Goal: Transaction & Acquisition: Purchase product/service

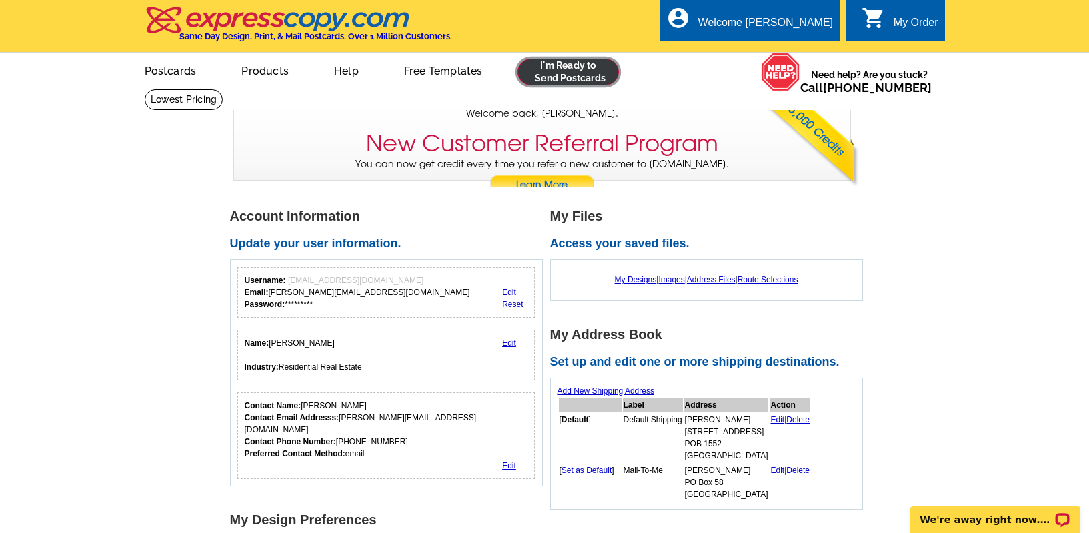
click at [585, 75] on link at bounding box center [568, 72] width 102 height 27
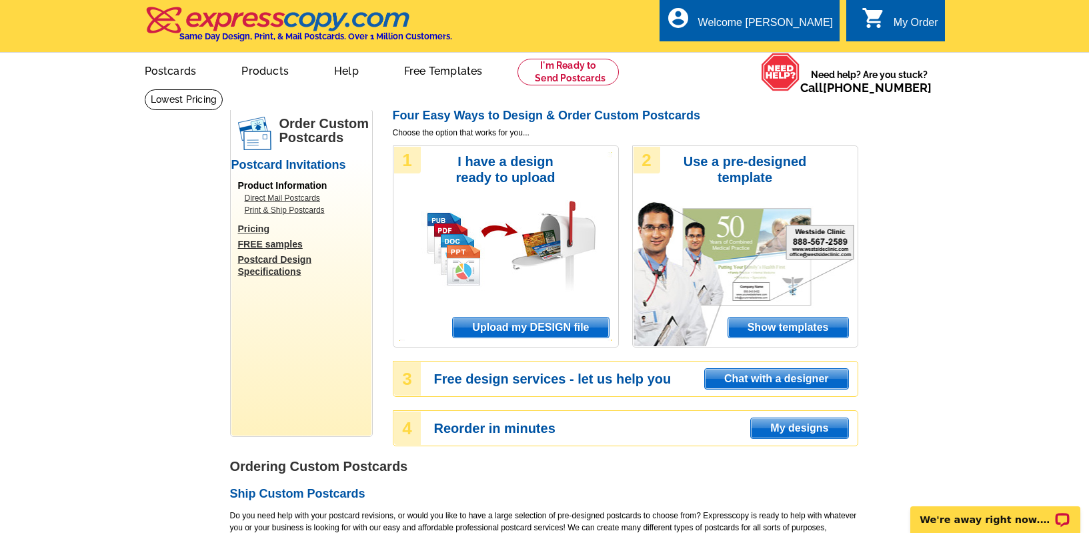
click at [555, 331] on span "Upload my DESIGN file" at bounding box center [530, 327] width 155 height 20
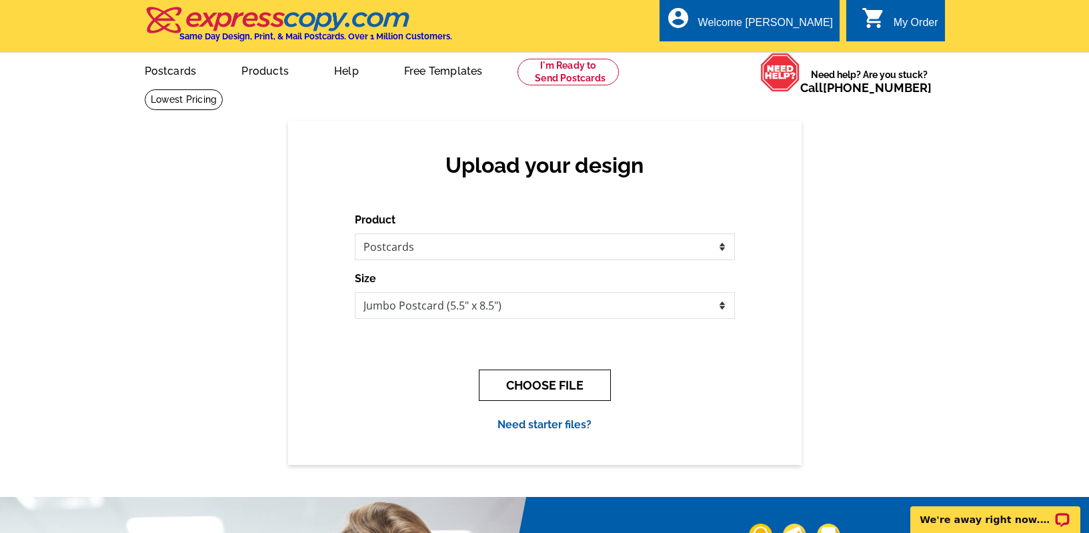
click at [533, 385] on button "CHOOSE FILE" at bounding box center [545, 384] width 132 height 31
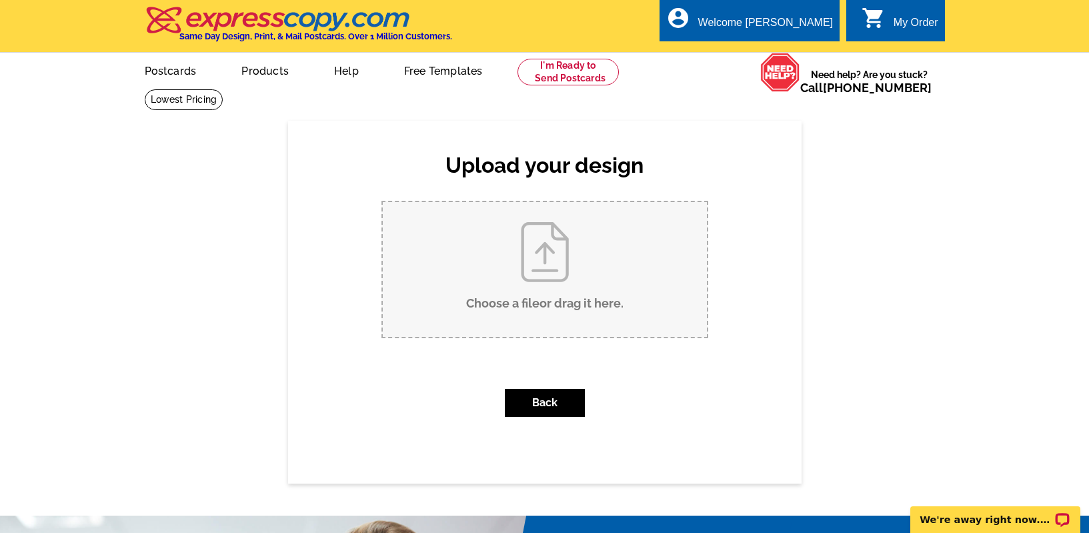
click at [494, 285] on input "Choose a file or drag it here ." at bounding box center [545, 269] width 324 height 135
type input "C:\fakepath\464IronHorse_sold.pdf"
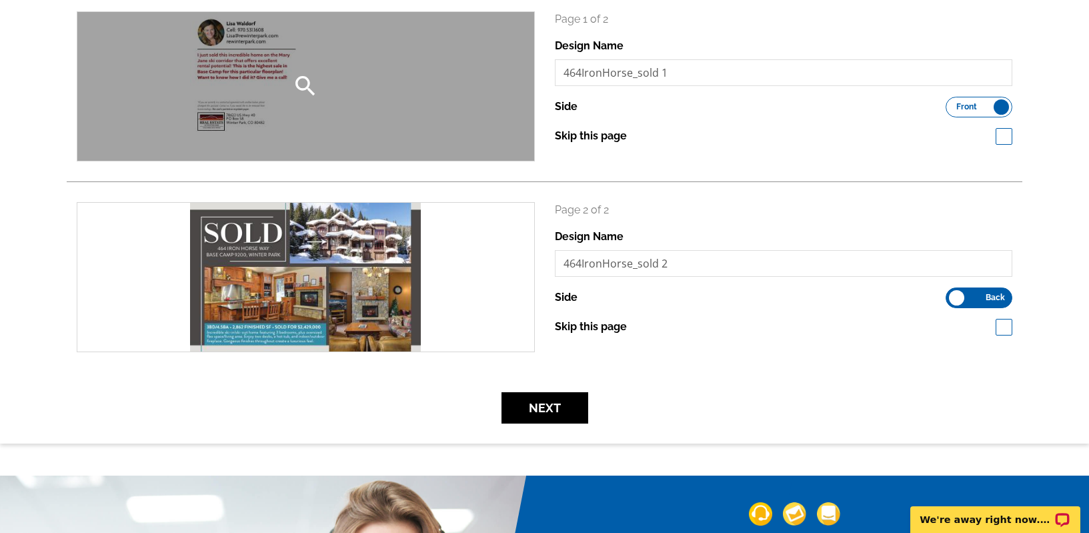
scroll to position [221, 0]
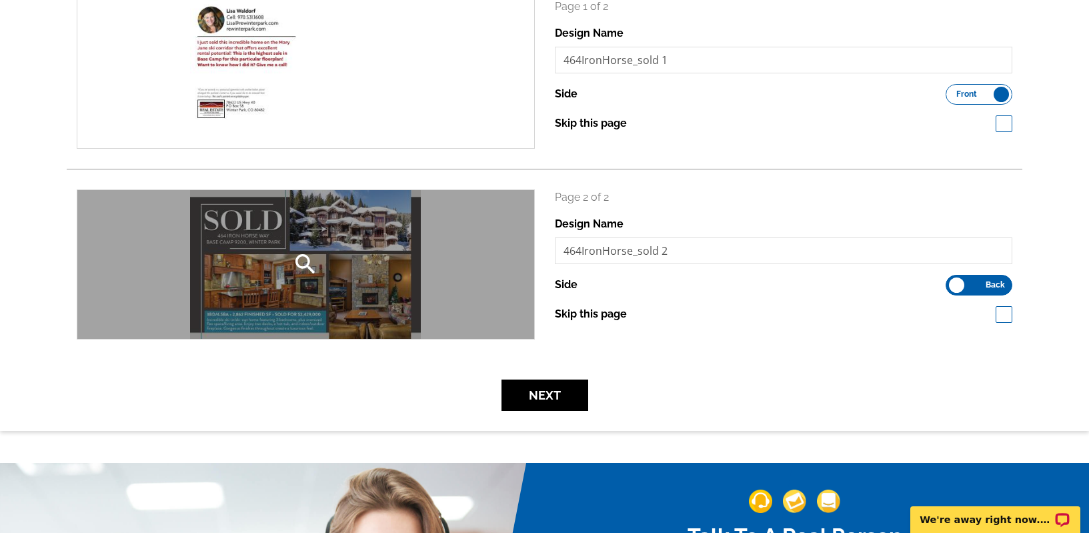
click at [299, 262] on icon "search" at bounding box center [305, 264] width 27 height 27
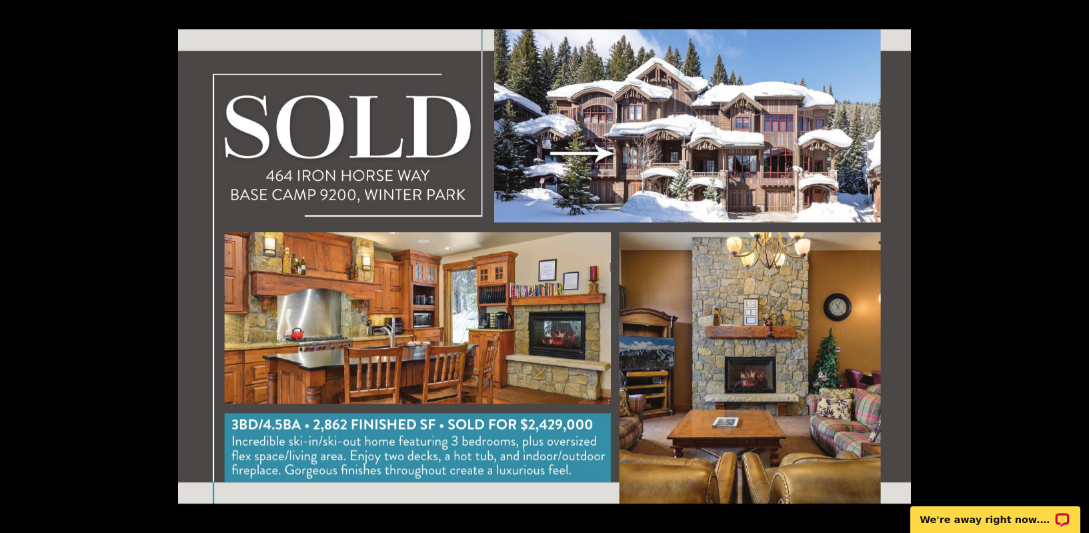
click at [1076, 268] on button at bounding box center [1065, 266] width 47 height 67
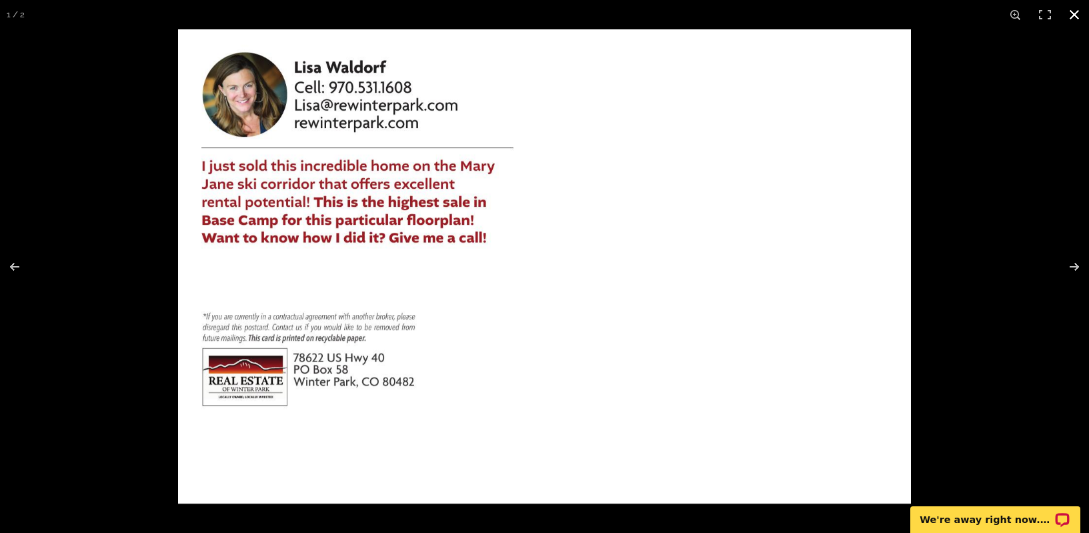
click at [1076, 13] on button at bounding box center [1074, 14] width 29 height 29
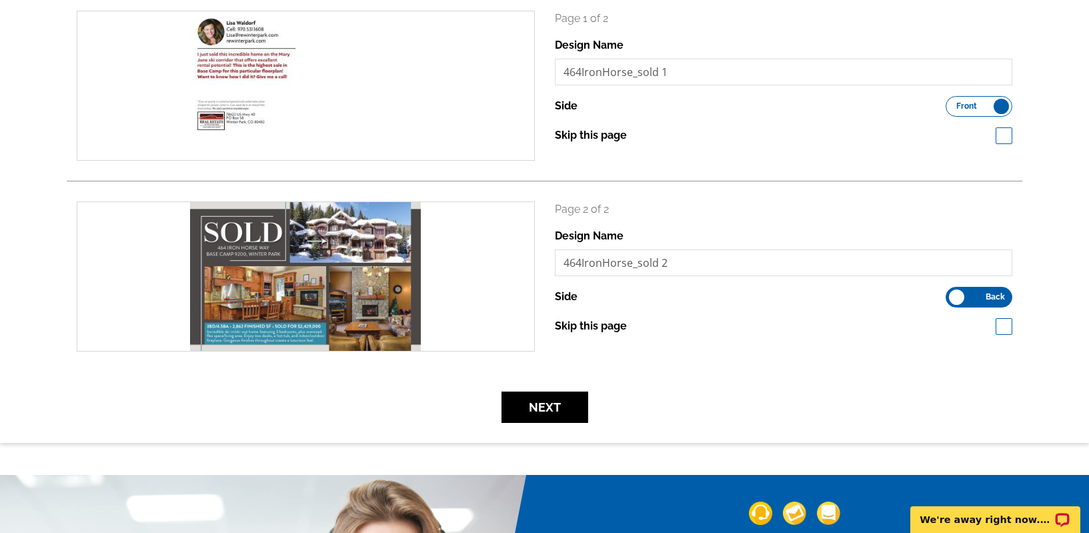
scroll to position [198, 0]
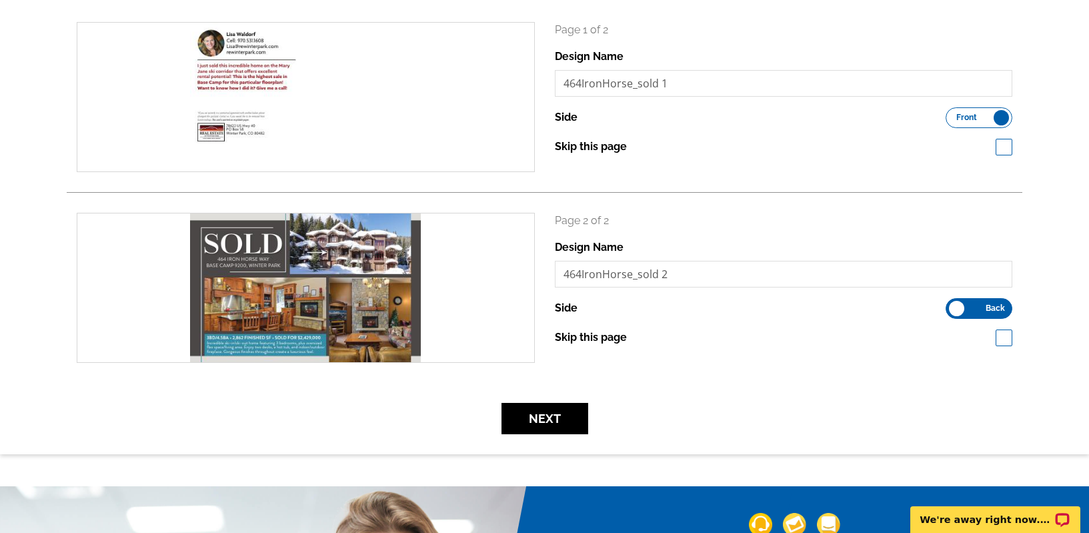
click at [961, 119] on span "Front" at bounding box center [966, 117] width 21 height 7
click at [952, 114] on input "Front Back" at bounding box center [952, 114] width 0 height 0
click at [980, 313] on label "Front Back" at bounding box center [979, 308] width 67 height 21
click at [952, 305] on input "Front Back" at bounding box center [952, 305] width 0 height 0
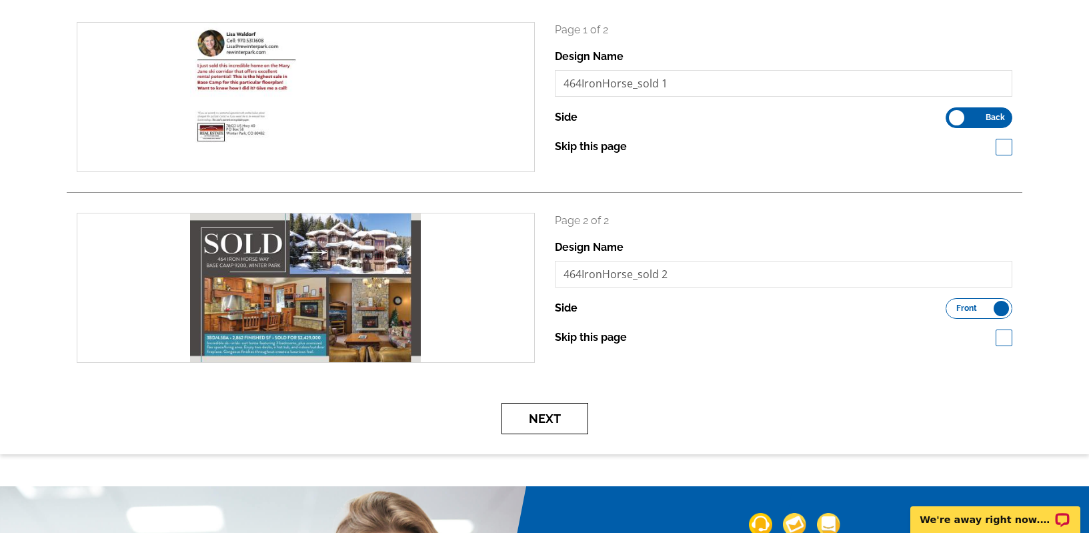
click at [554, 417] on button "Next" at bounding box center [544, 418] width 87 height 31
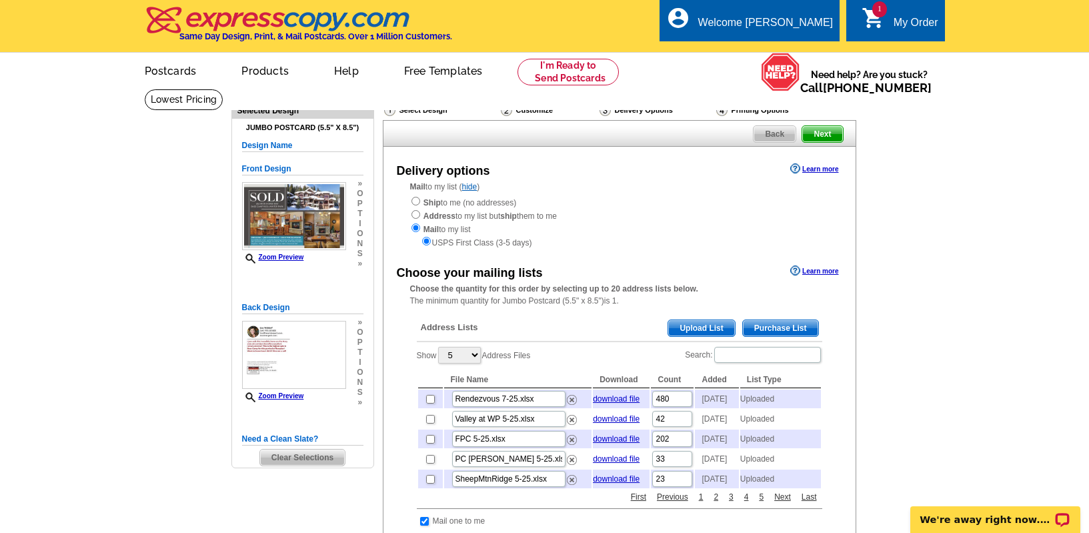
click at [684, 326] on span "Upload List" at bounding box center [701, 328] width 66 height 16
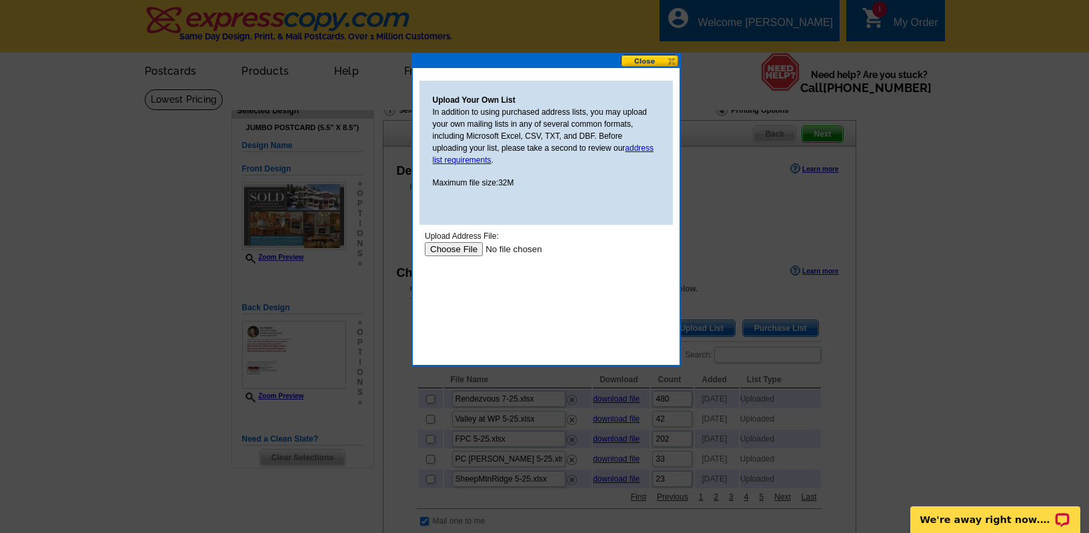
click at [445, 252] on input "file" at bounding box center [508, 249] width 169 height 14
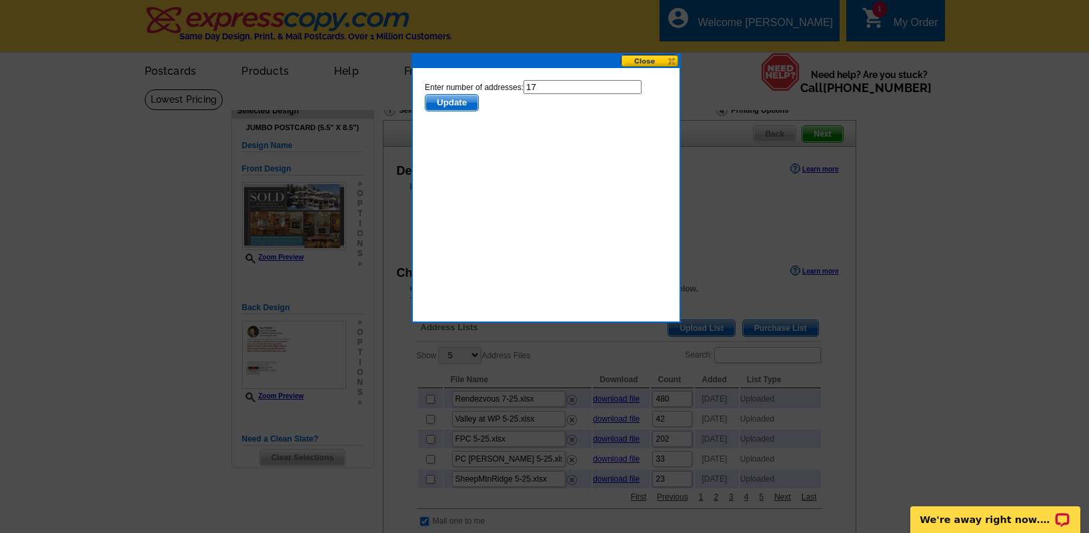
click at [557, 86] on input "17" at bounding box center [582, 87] width 118 height 14
type input "16"
click at [459, 99] on span "Update" at bounding box center [451, 103] width 53 height 16
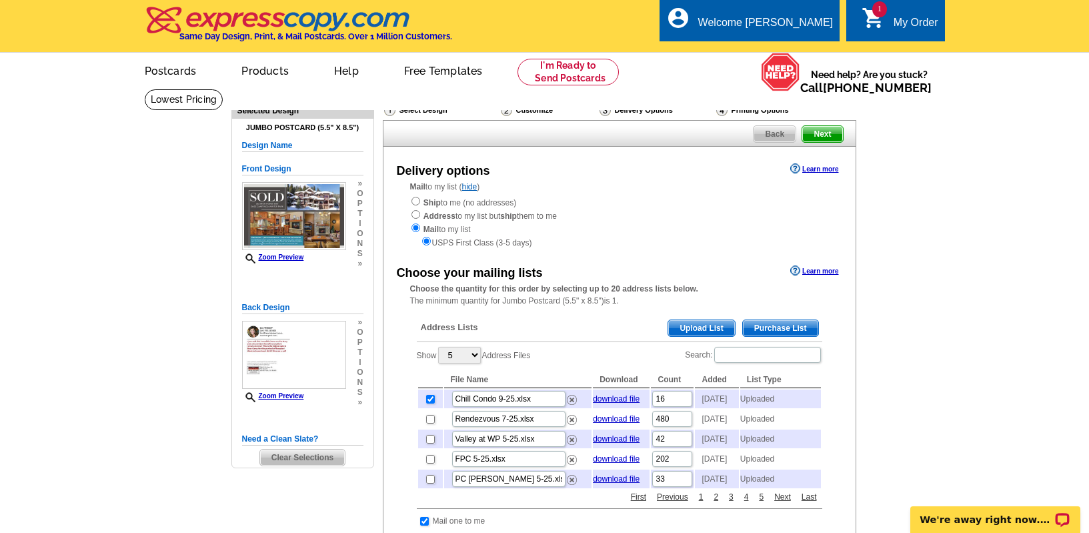
click at [692, 330] on span "Upload List" at bounding box center [701, 328] width 66 height 16
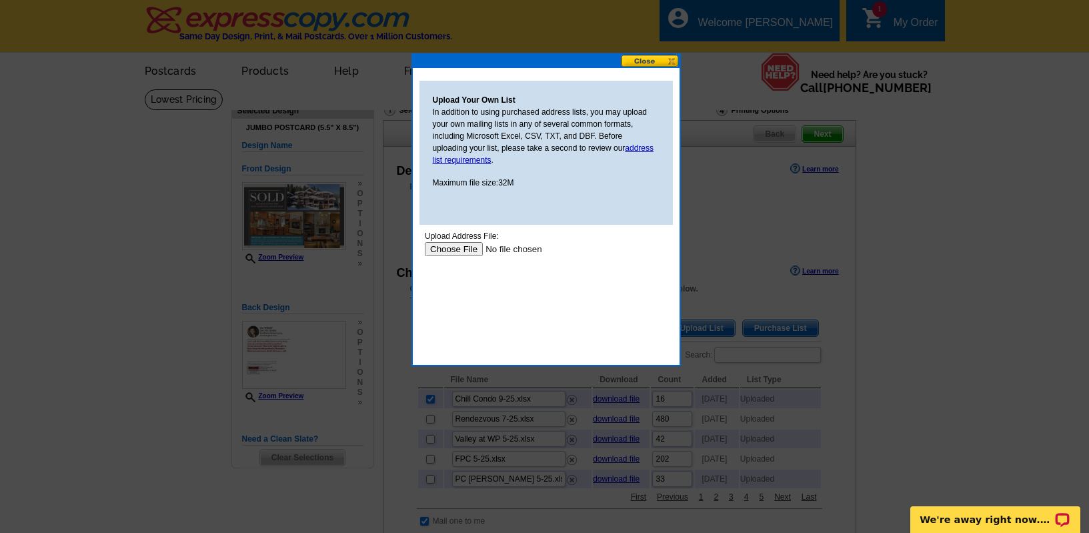
click at [452, 249] on input "file" at bounding box center [508, 249] width 169 height 14
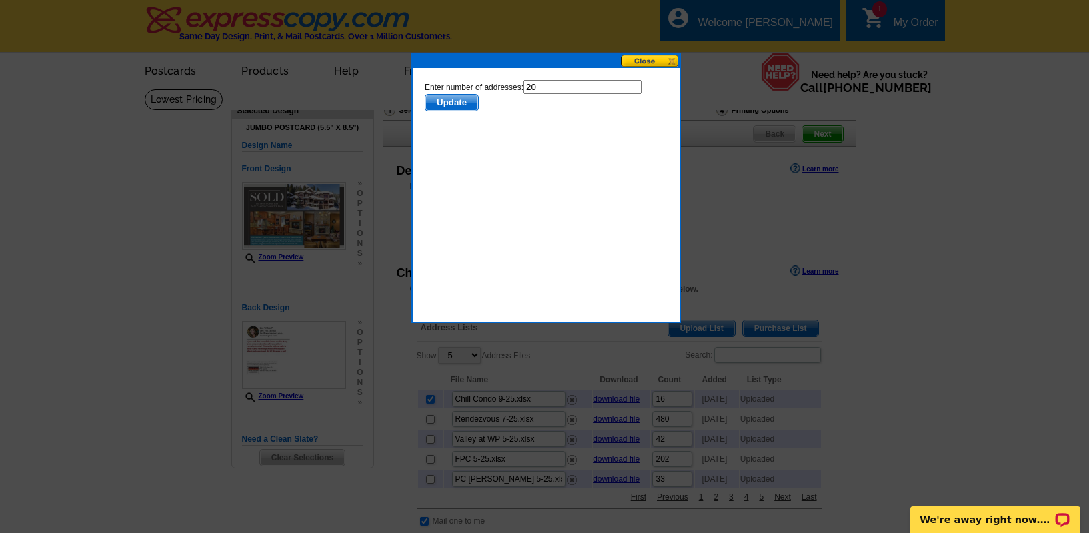
drag, startPoint x: 553, startPoint y: 89, endPoint x: 507, endPoint y: 88, distance: 46.0
click at [507, 88] on form "Enter number of addresses: 20 Update" at bounding box center [545, 95] width 243 height 31
type input "19"
click at [431, 103] on span "Update" at bounding box center [451, 103] width 53 height 16
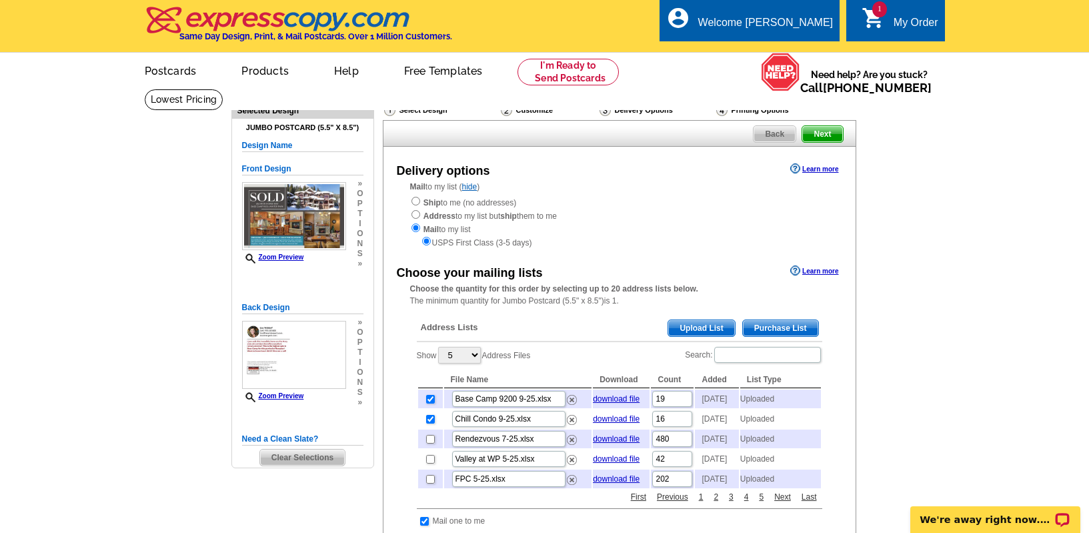
click at [704, 326] on span "Upload List" at bounding box center [701, 328] width 66 height 16
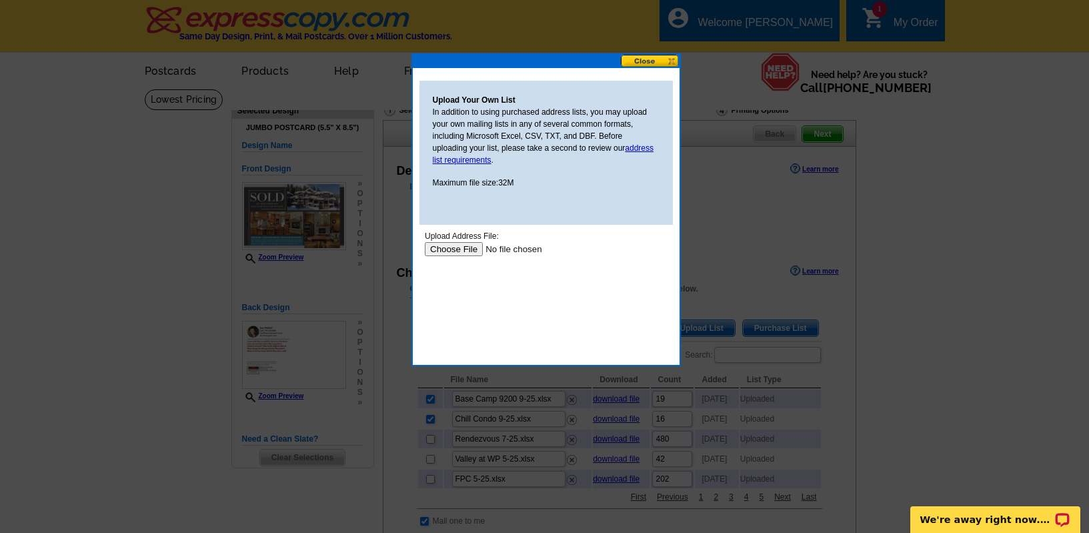
click at [461, 249] on input "file" at bounding box center [508, 249] width 169 height 14
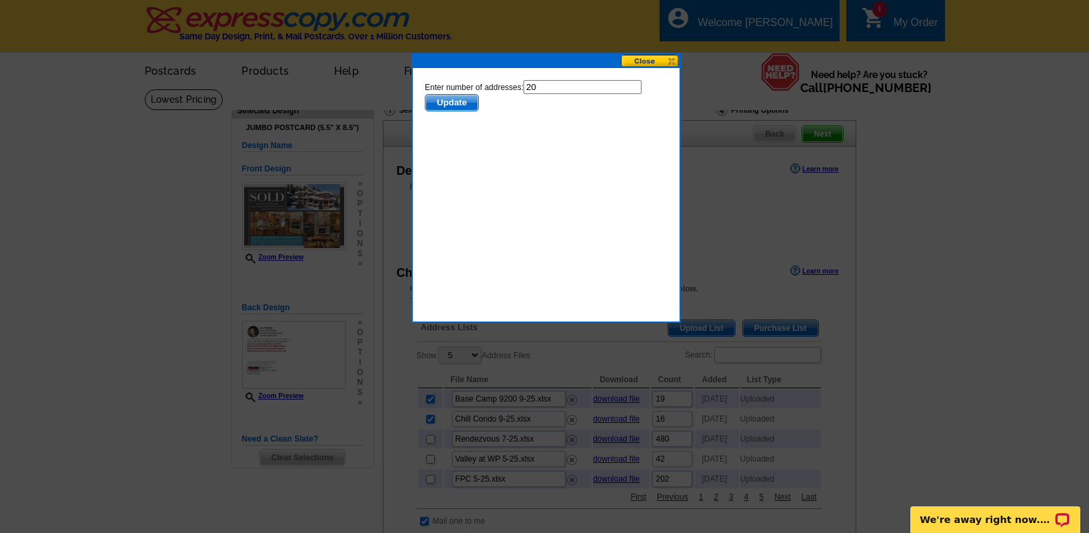
drag, startPoint x: 551, startPoint y: 89, endPoint x: 513, endPoint y: 87, distance: 38.1
click at [513, 87] on form "Enter number of addresses: 20 Update" at bounding box center [545, 95] width 243 height 31
type input "19"
click at [434, 101] on span "Update" at bounding box center [451, 103] width 53 height 16
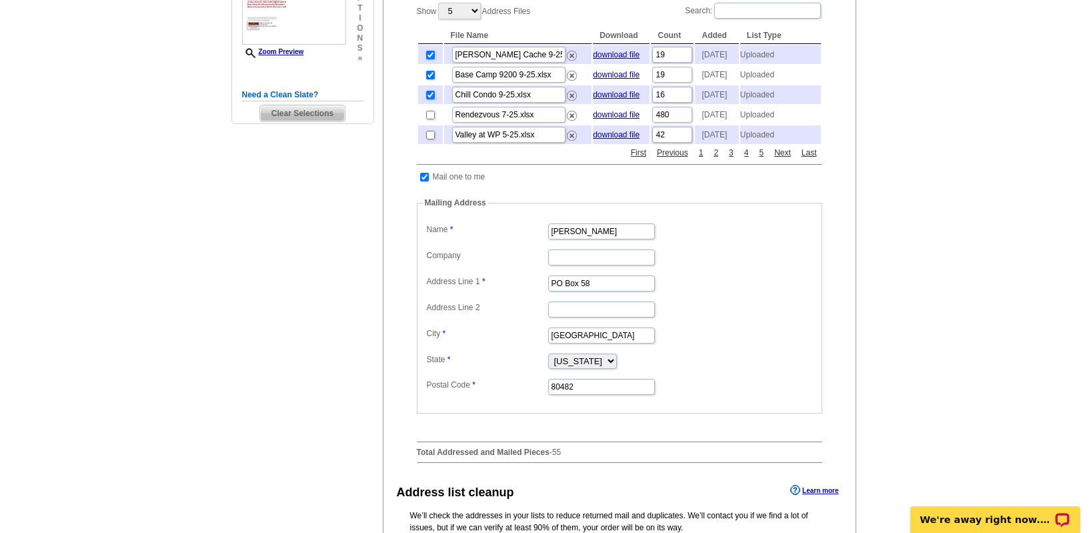
scroll to position [373, 0]
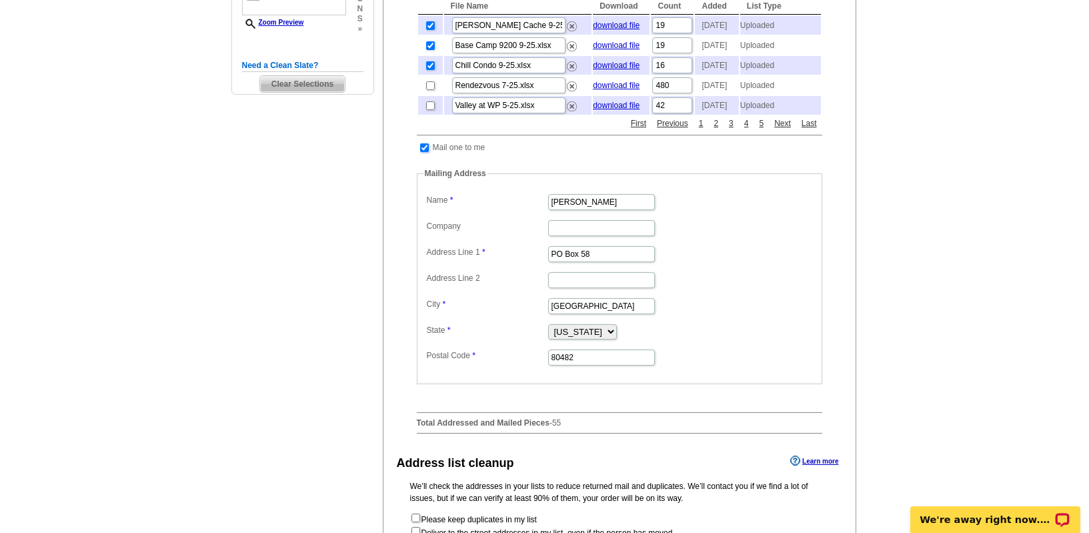
click at [426, 152] on input "checkbox" at bounding box center [424, 147] width 9 height 9
checkbox input "false"
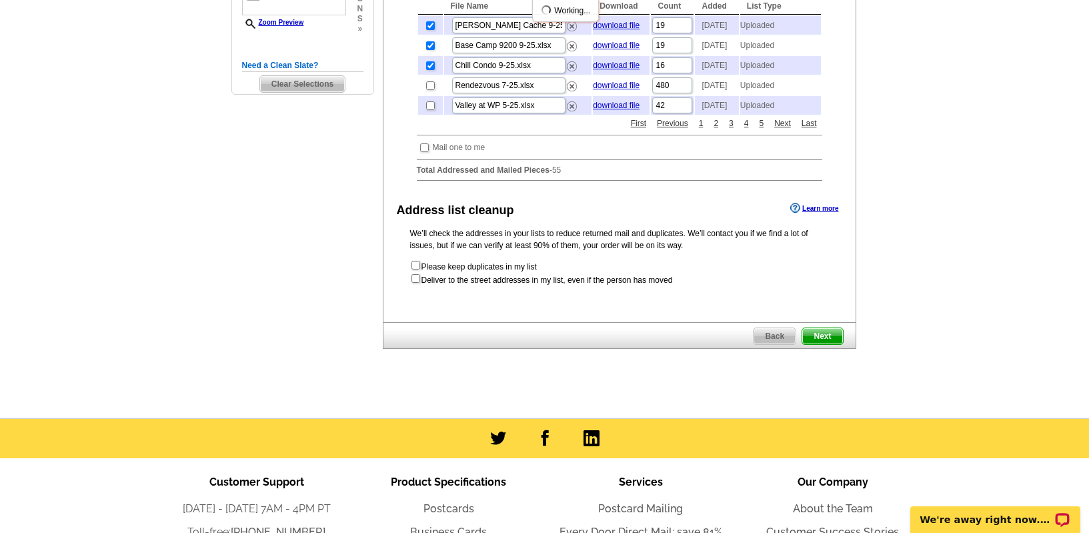
click at [818, 344] on span "Next" at bounding box center [822, 336] width 40 height 16
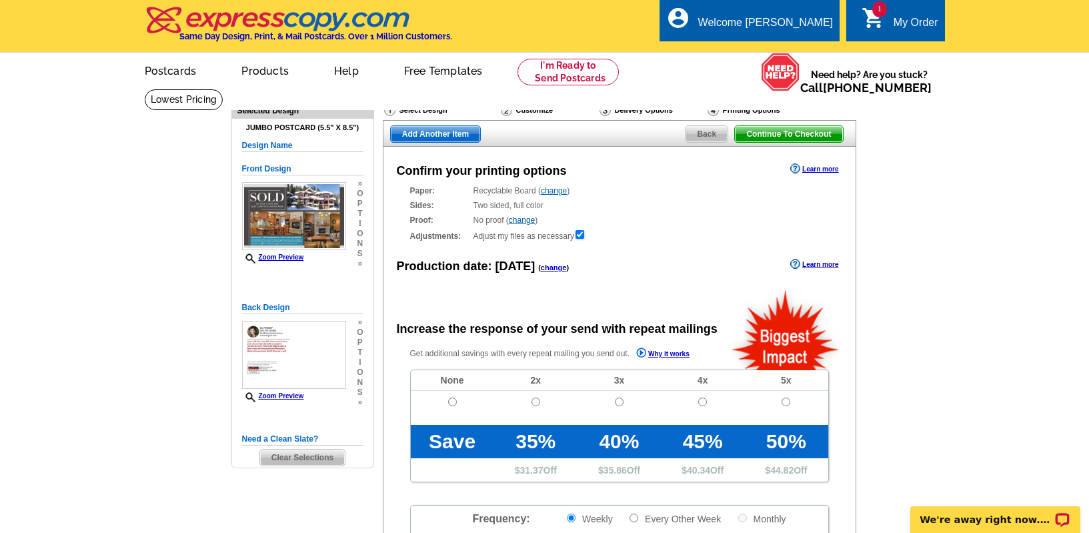
radio input "false"
click at [451, 401] on input "radio" at bounding box center [452, 401] width 9 height 9
radio input "true"
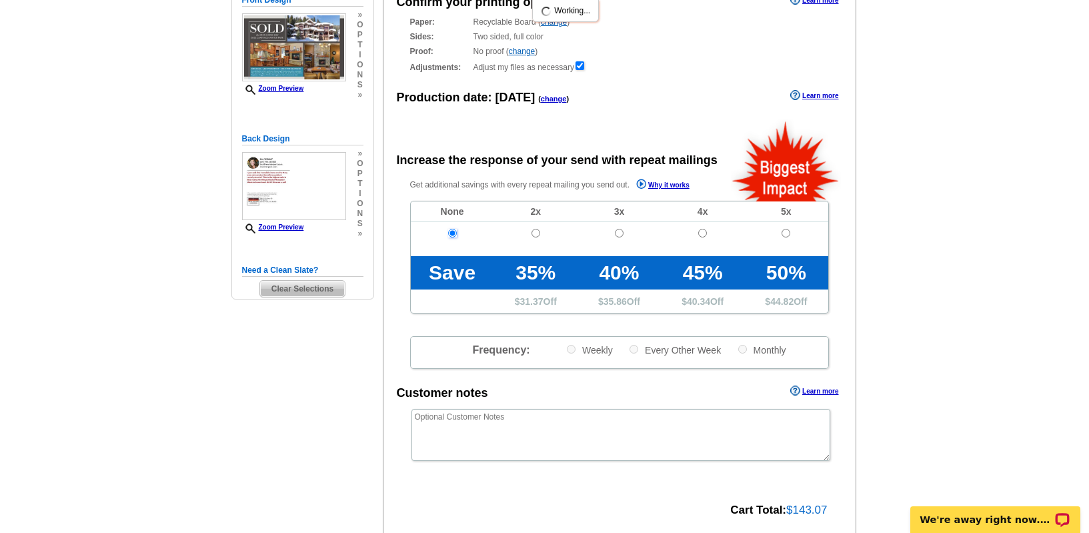
scroll to position [172, 0]
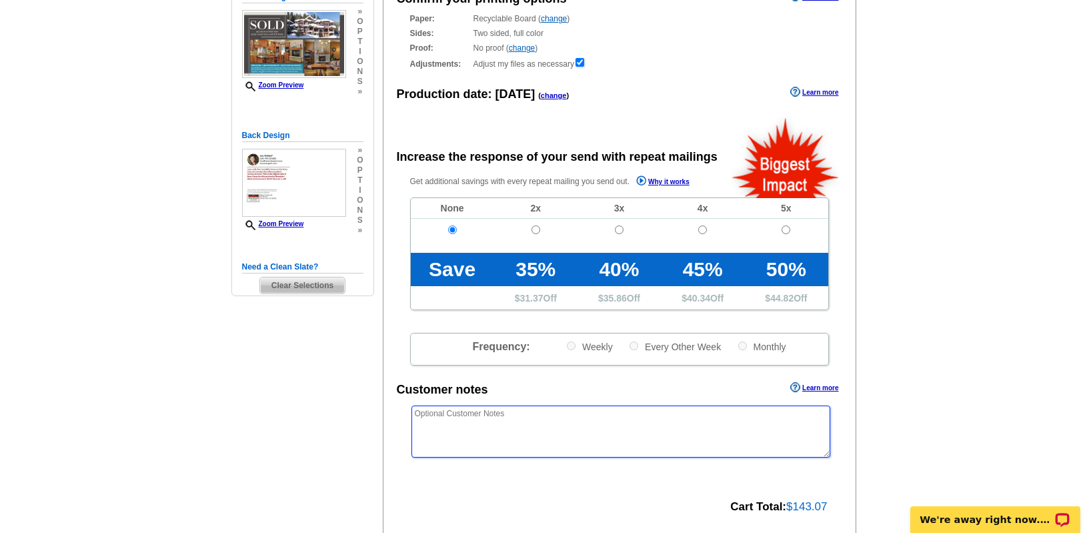
click at [449, 418] on textarea at bounding box center [620, 431] width 419 height 52
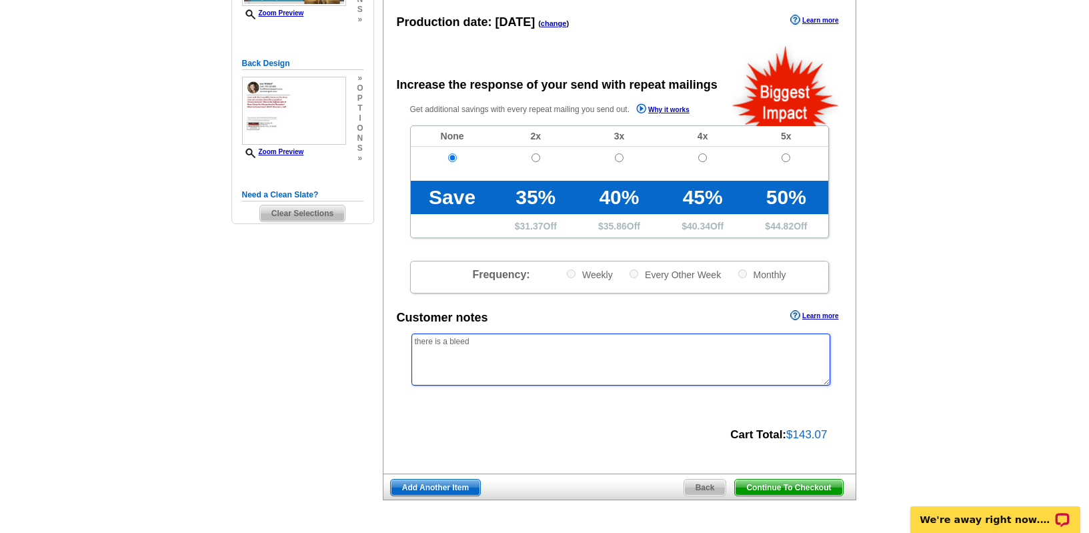
scroll to position [271, 0]
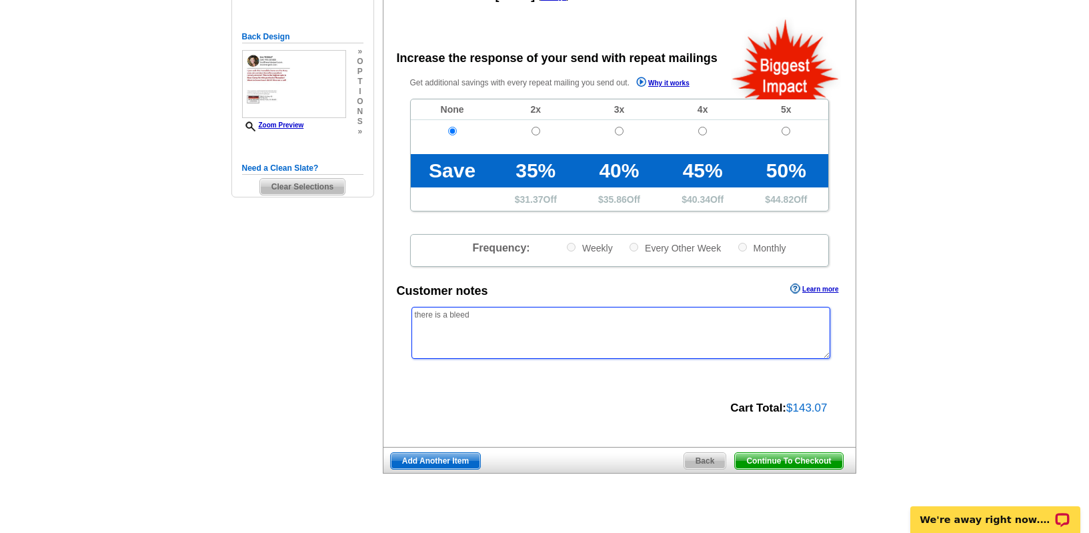
type textarea "there is a bleed"
click at [776, 453] on span "Continue To Checkout" at bounding box center [788, 461] width 107 height 16
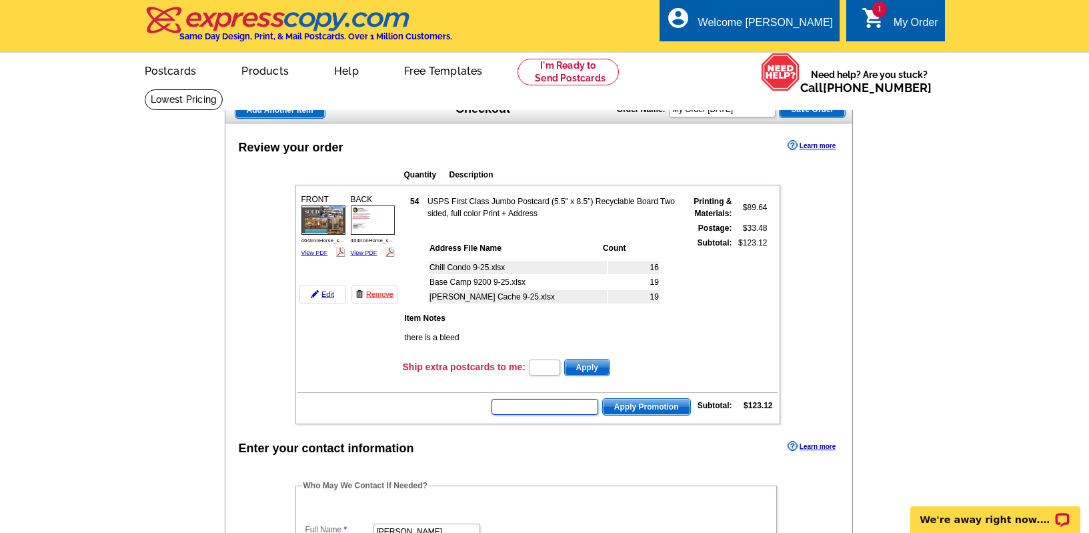
click at [531, 411] on input "text" at bounding box center [544, 407] width 107 height 16
paste input "GROW0825"
type input "GROW0825"
click at [624, 408] on span "Apply Promotion" at bounding box center [646, 407] width 87 height 16
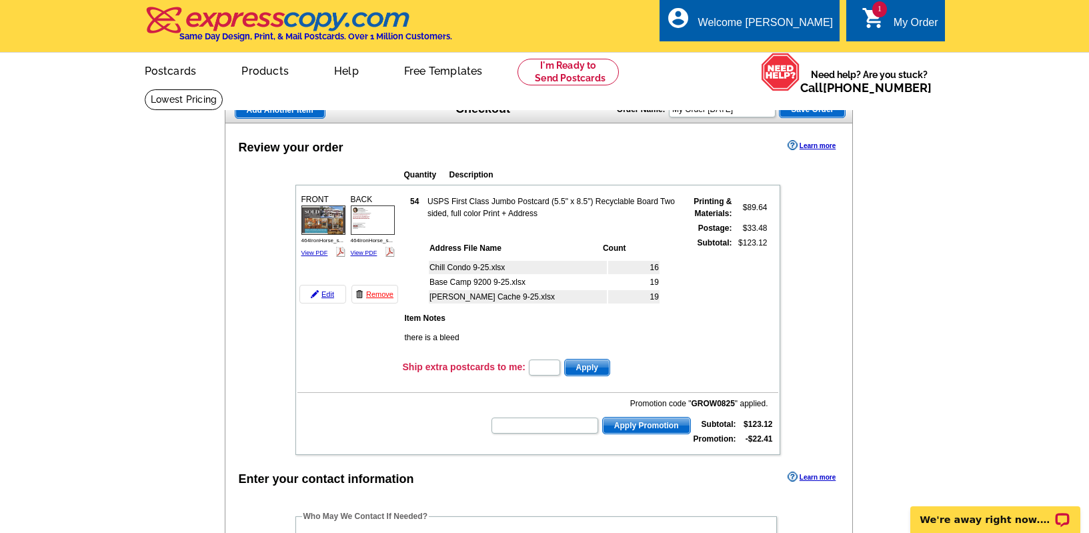
click at [334, 227] on img at bounding box center [323, 219] width 44 height 29
click at [380, 218] on img at bounding box center [373, 219] width 44 height 29
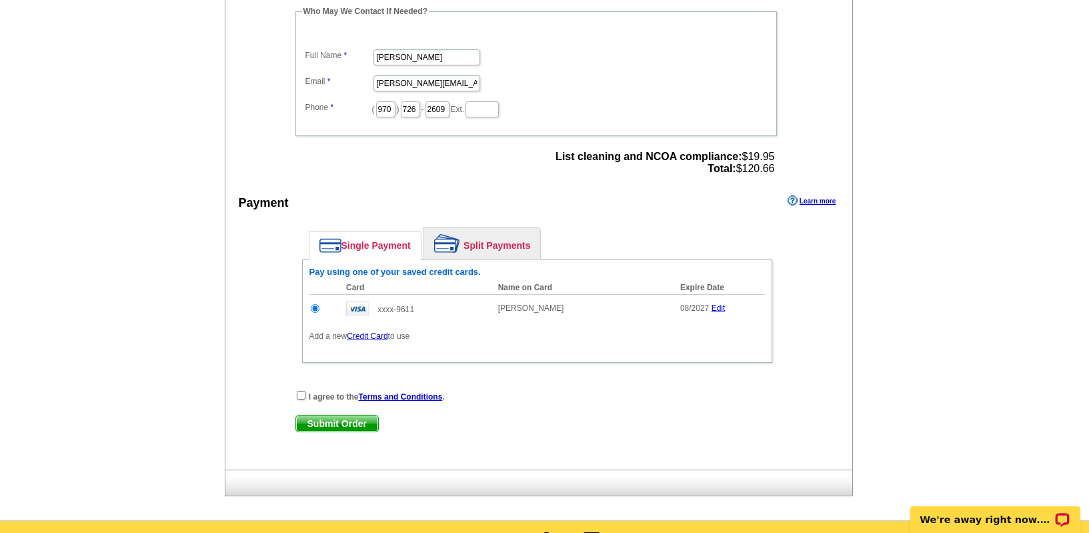
scroll to position [540, 0]
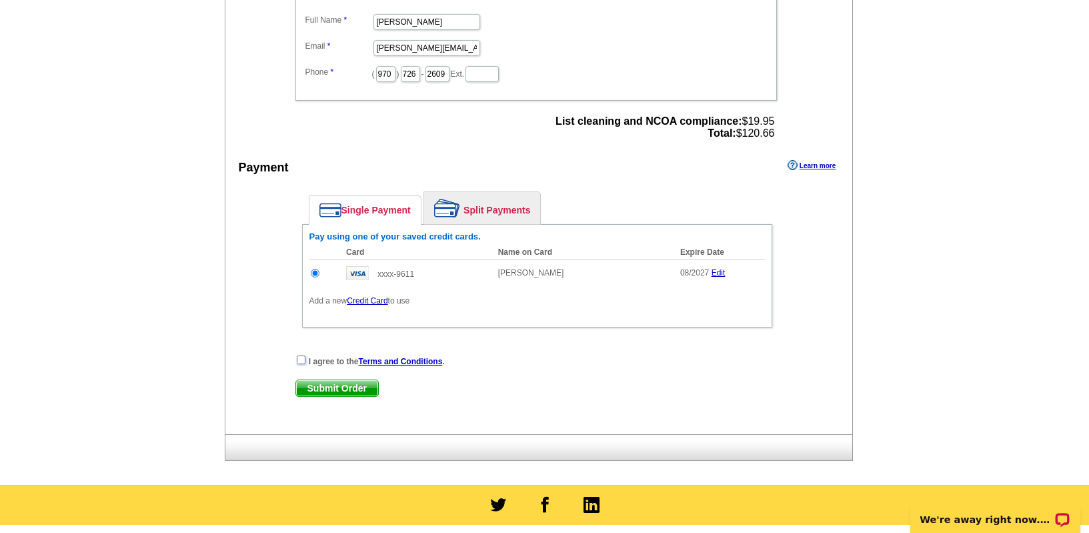
click at [301, 360] on input "checkbox" at bounding box center [301, 359] width 9 height 9
checkbox input "true"
click at [315, 391] on span "Submit Order" at bounding box center [337, 388] width 82 height 16
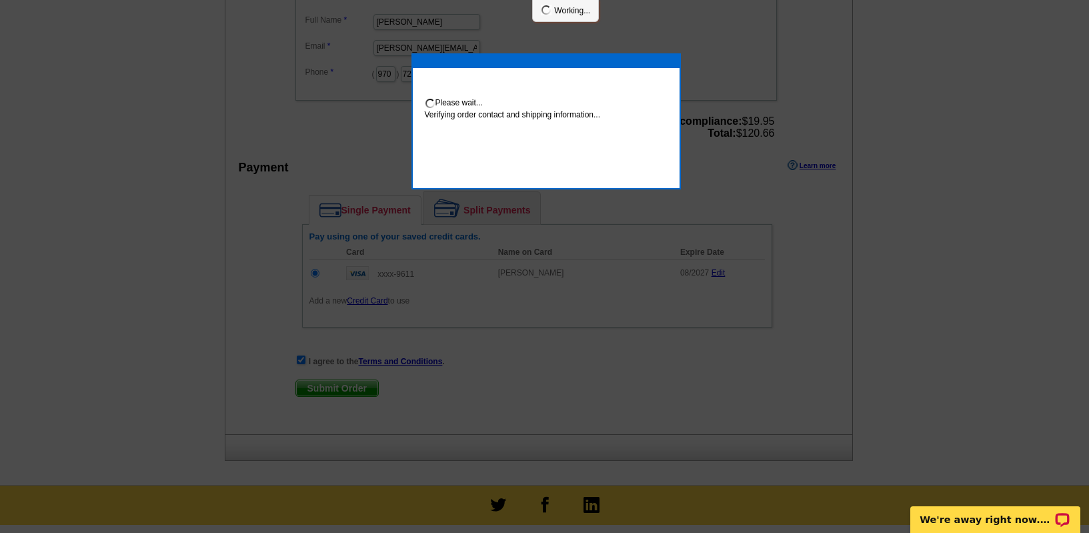
scroll to position [535, 0]
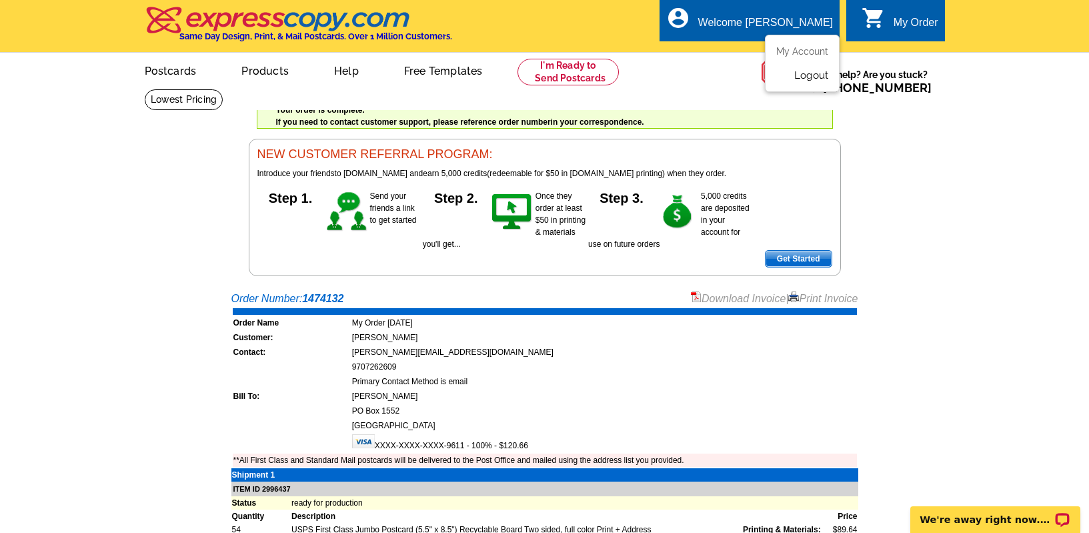
click at [805, 71] on link "Logout" at bounding box center [811, 75] width 34 height 12
